Goal: Use online tool/utility

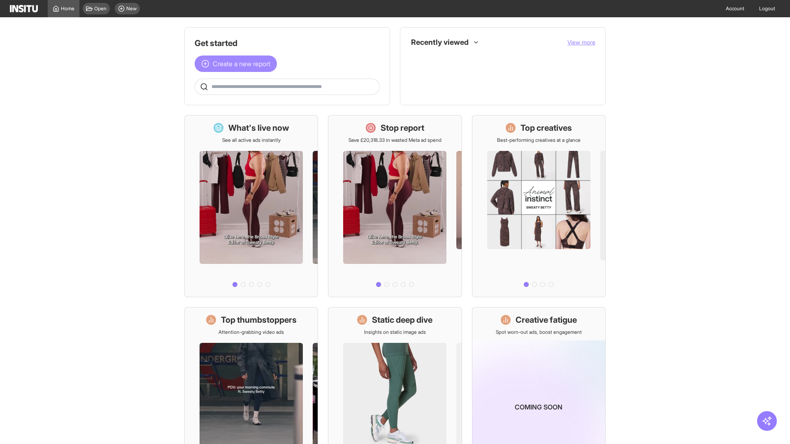
click at [238, 64] on span "Create a new report" at bounding box center [242, 64] width 58 height 10
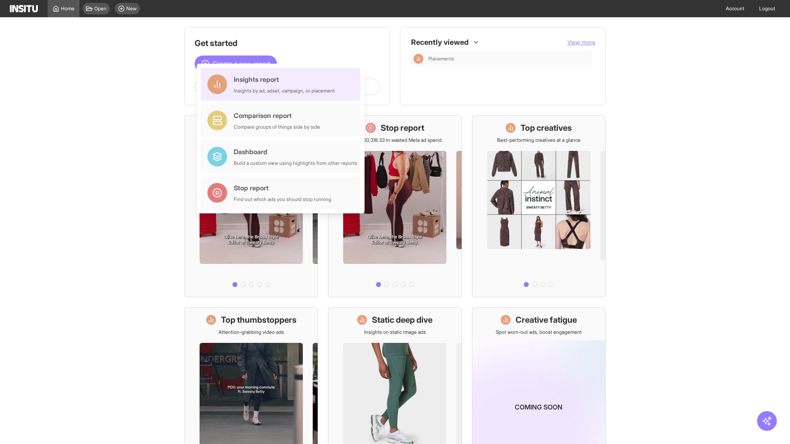
click at [283, 84] on div "Insights report Insights by ad, adset, campaign, or placement" at bounding box center [284, 84] width 101 height 20
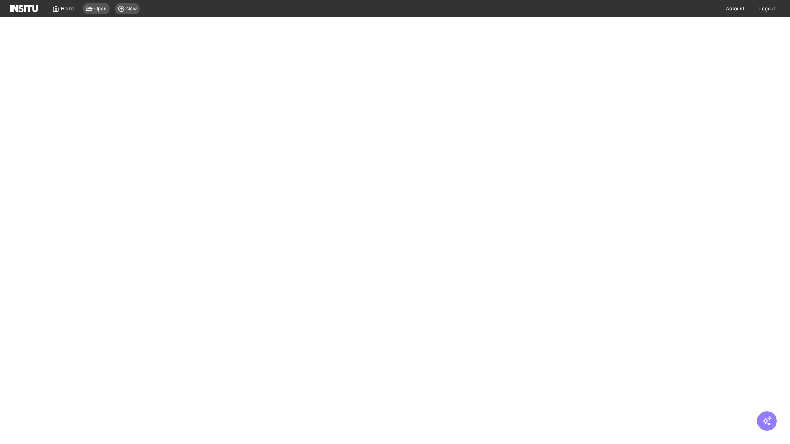
select select "**"
